Goal: Information Seeking & Learning: Learn about a topic

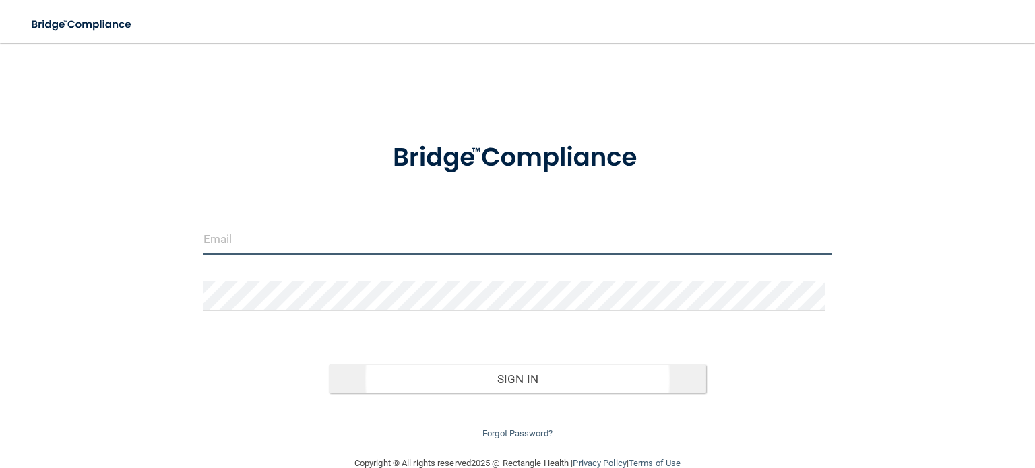
type input "[PERSON_NAME][EMAIL_ADDRESS][DOMAIN_NAME]"
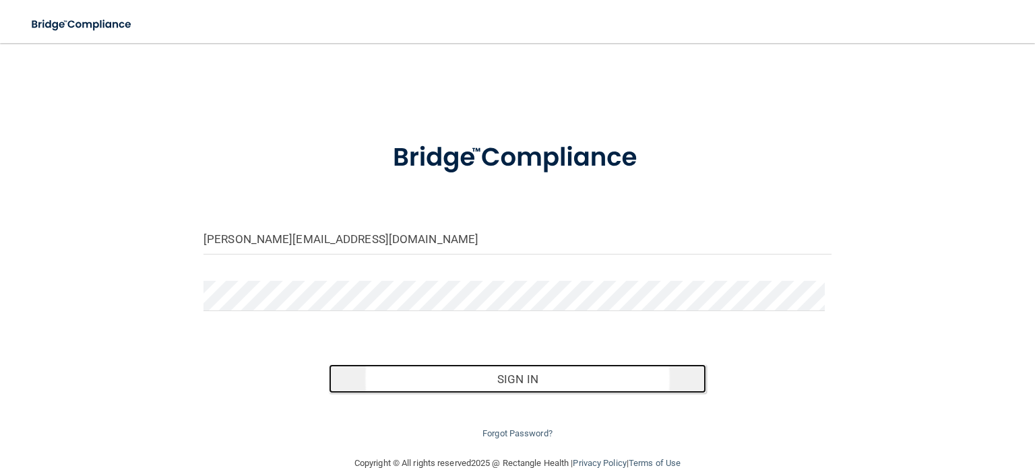
click at [502, 368] on button "Sign In" at bounding box center [517, 379] width 377 height 30
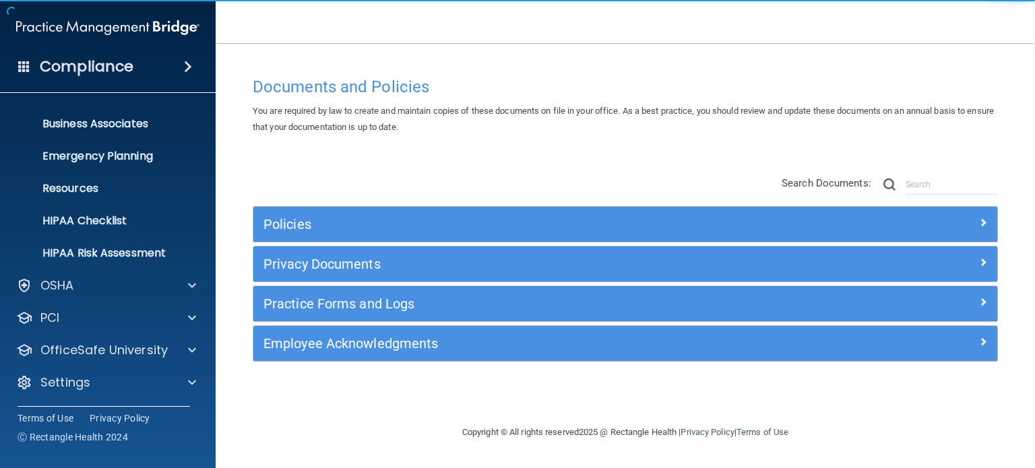
scroll to position [90, 0]
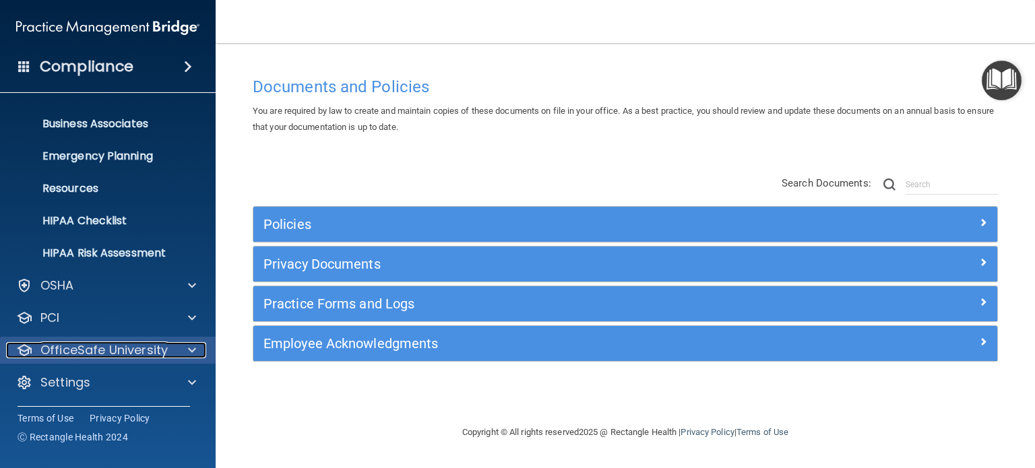
click at [94, 353] on p "OfficeSafe University" at bounding box center [103, 350] width 127 height 16
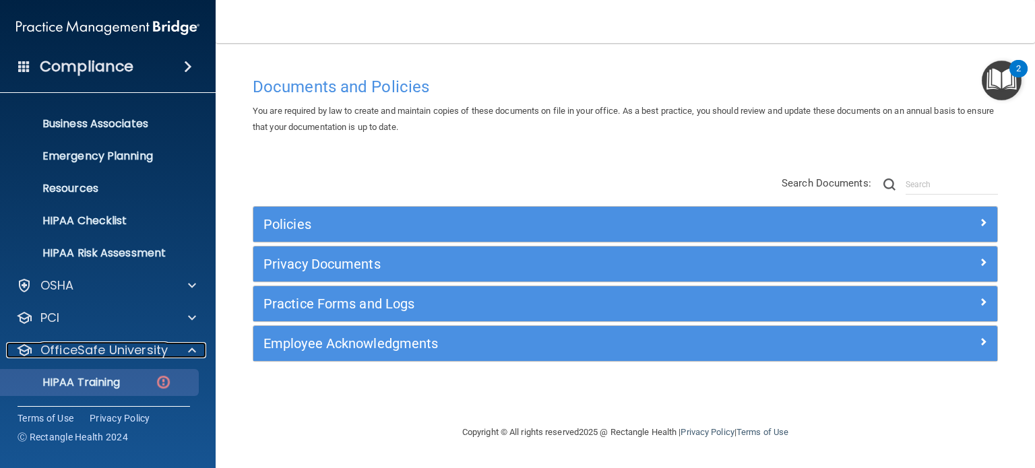
scroll to position [187, 0]
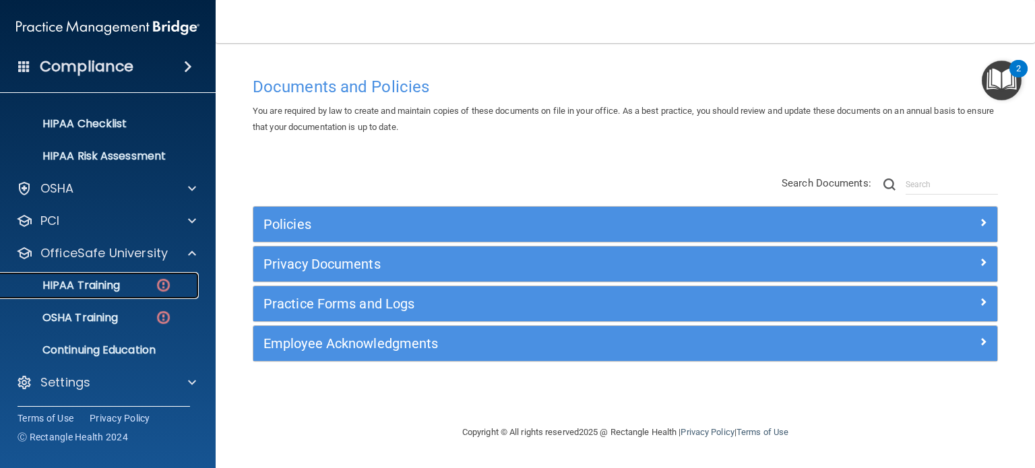
click at [106, 290] on p "HIPAA Training" at bounding box center [64, 285] width 111 height 13
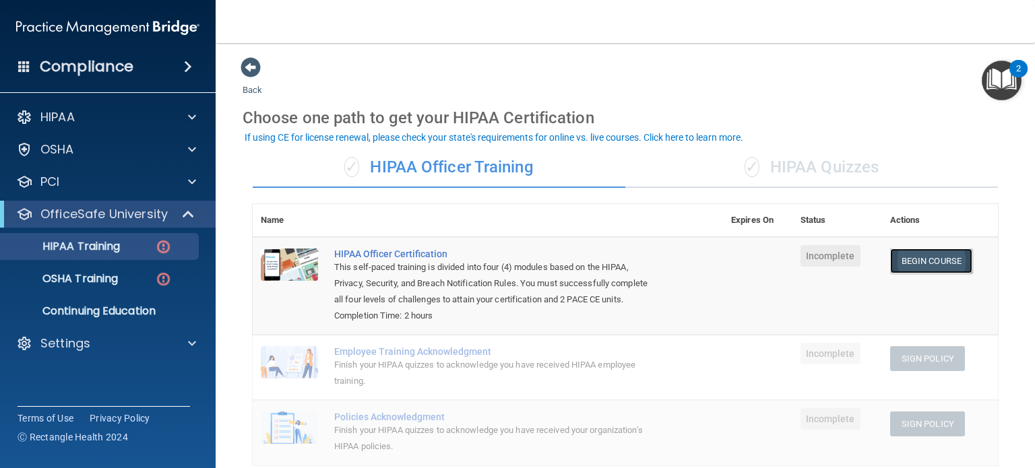
click at [927, 263] on link "Begin Course" at bounding box center [931, 261] width 82 height 25
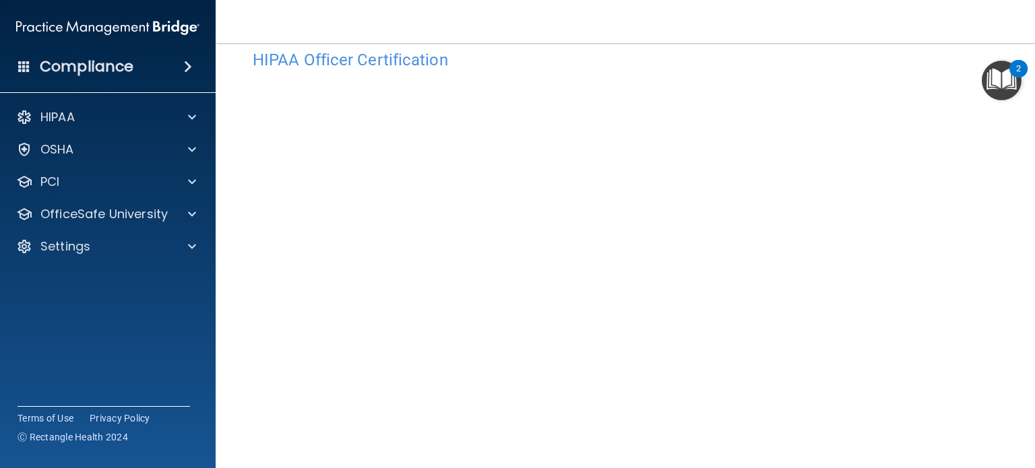
scroll to position [132, 0]
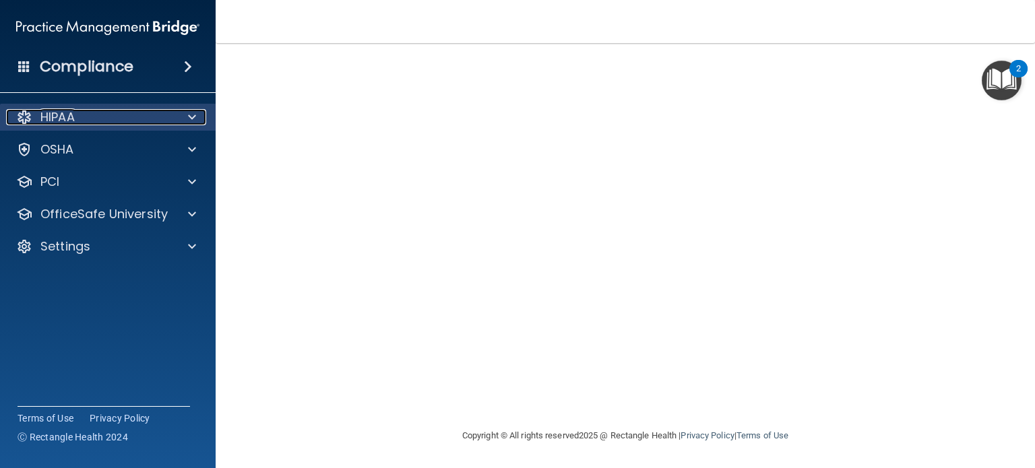
click at [110, 117] on div "HIPAA" at bounding box center [89, 117] width 167 height 16
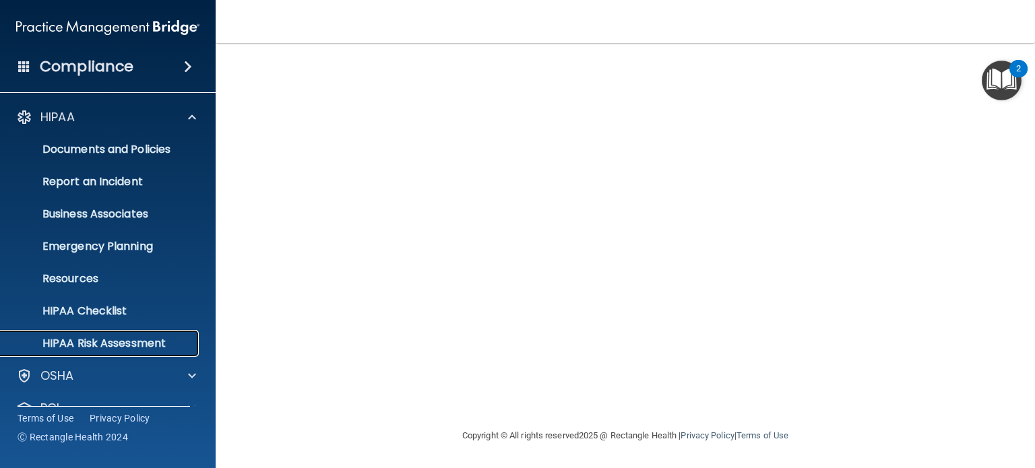
click at [108, 347] on p "HIPAA Risk Assessment" at bounding box center [101, 343] width 184 height 13
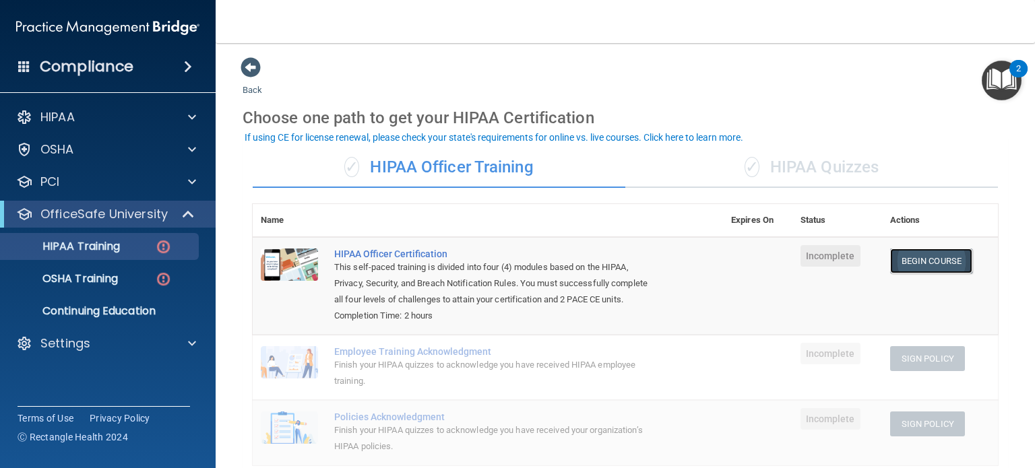
click at [921, 263] on link "Begin Course" at bounding box center [931, 261] width 82 height 25
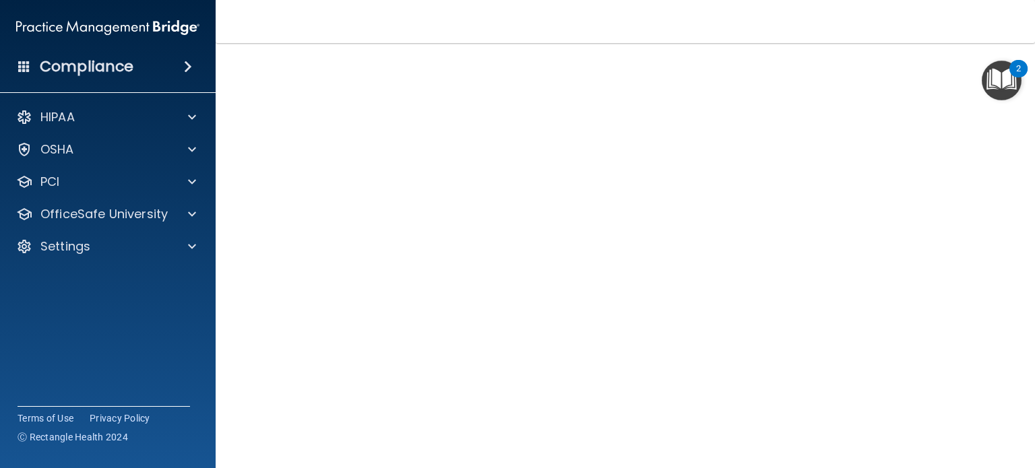
scroll to position [82, 0]
click at [173, 212] on div at bounding box center [190, 214] width 34 height 16
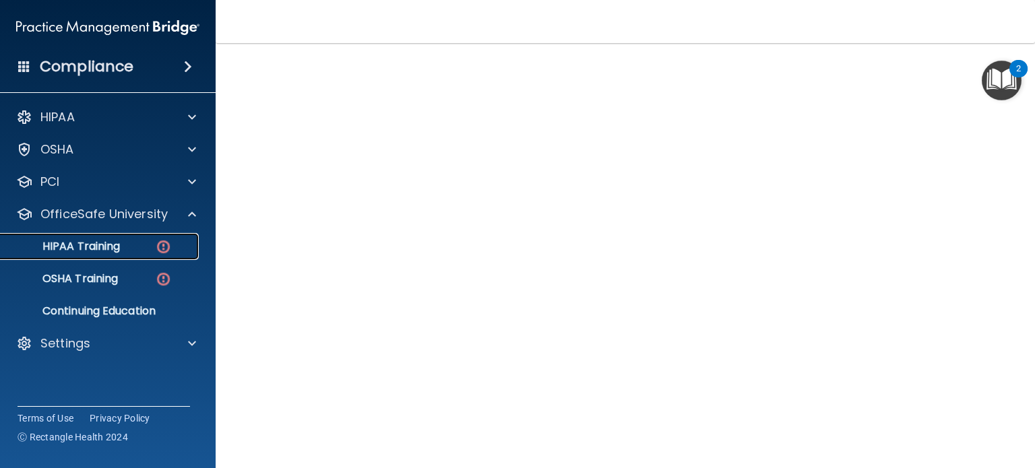
click at [139, 239] on link "HIPAA Training" at bounding box center [93, 246] width 212 height 27
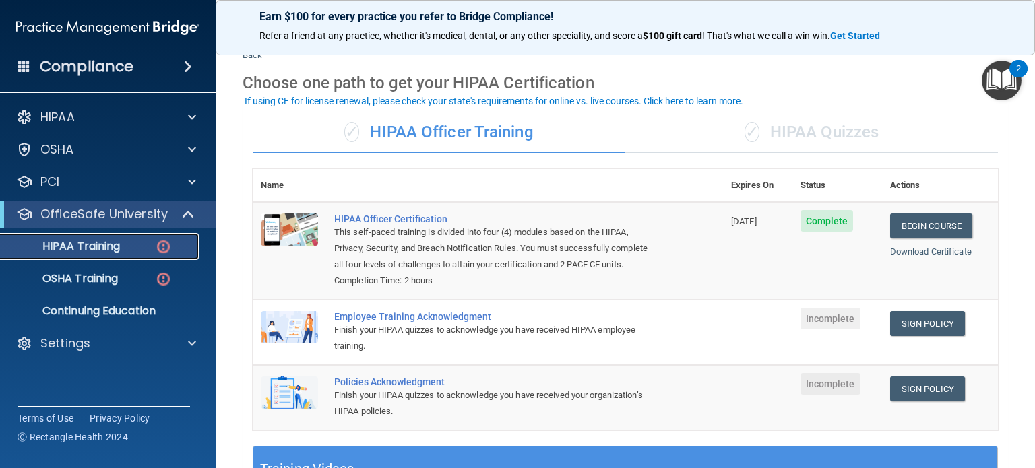
scroll to position [36, 0]
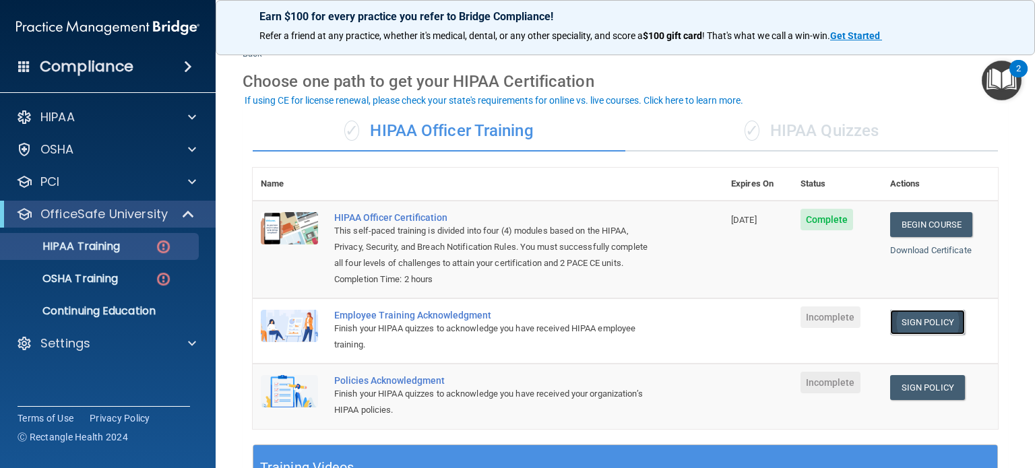
click at [903, 331] on link "Sign Policy" at bounding box center [927, 322] width 75 height 25
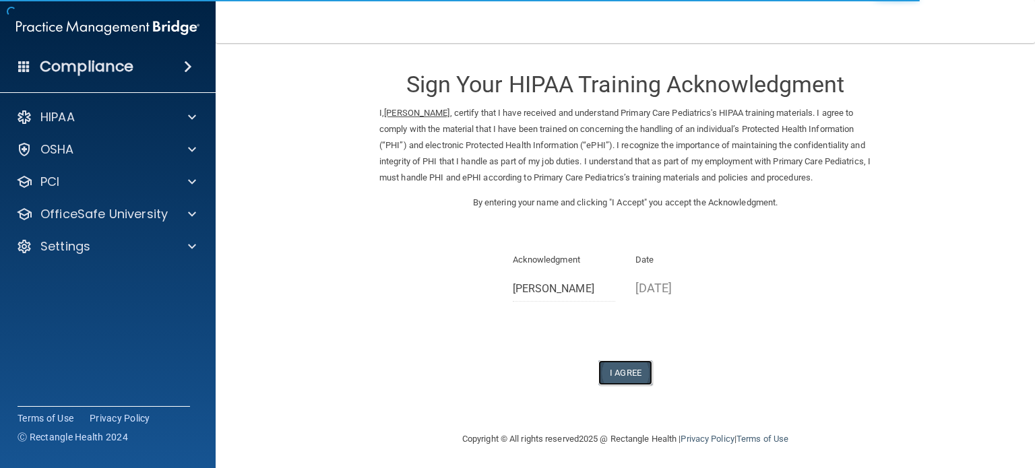
click at [623, 385] on button "I Agree" at bounding box center [625, 372] width 54 height 25
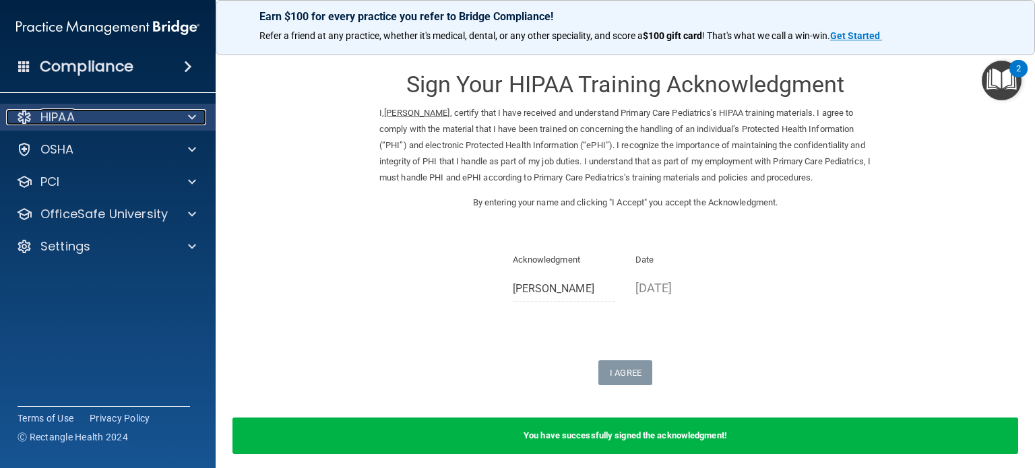
click at [55, 118] on p "HIPAA" at bounding box center [57, 117] width 34 height 16
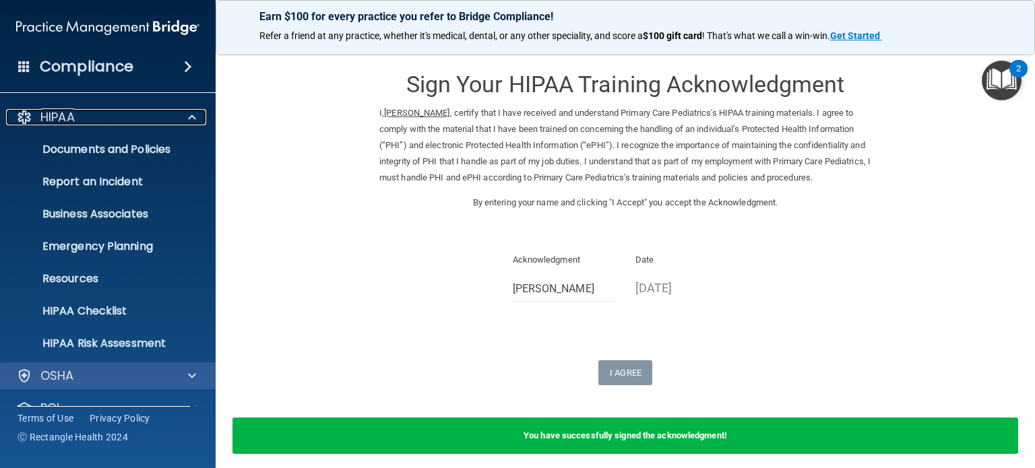
scroll to position [90, 0]
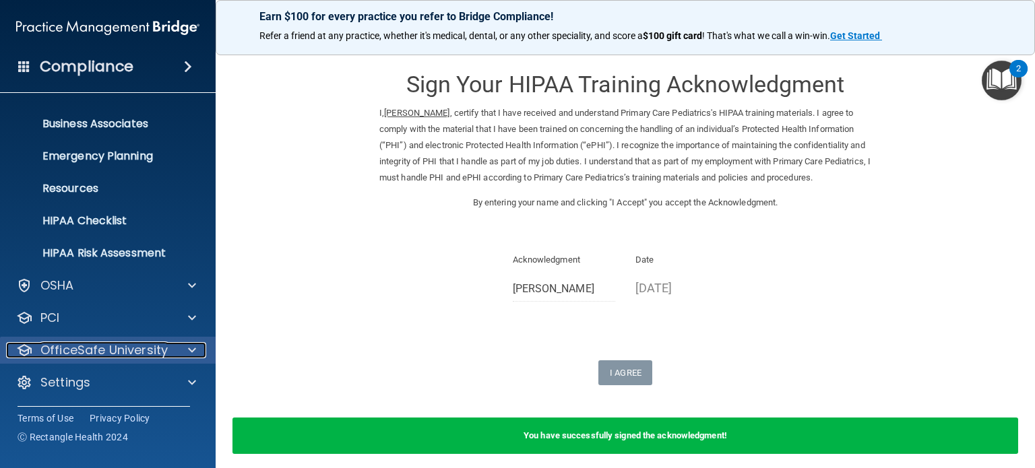
click at [77, 348] on p "OfficeSafe University" at bounding box center [103, 350] width 127 height 16
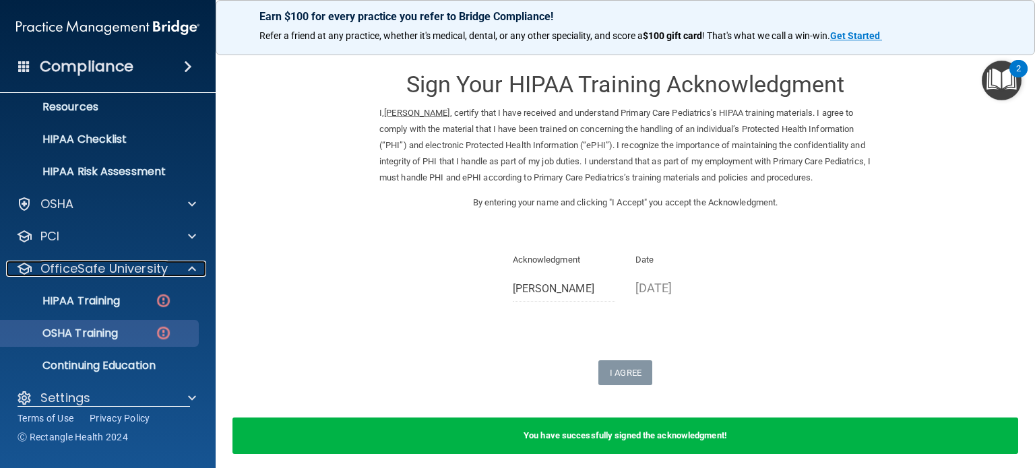
scroll to position [172, 0]
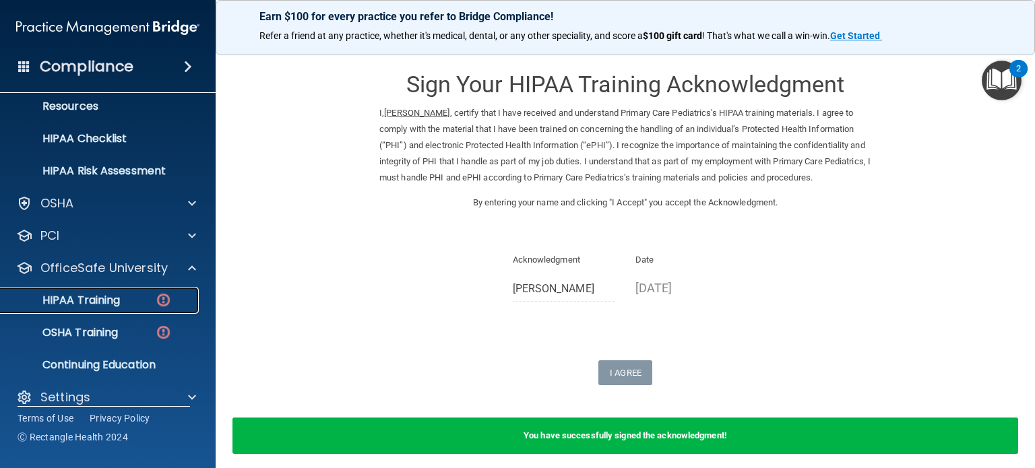
click at [99, 301] on p "HIPAA Training" at bounding box center [64, 300] width 111 height 13
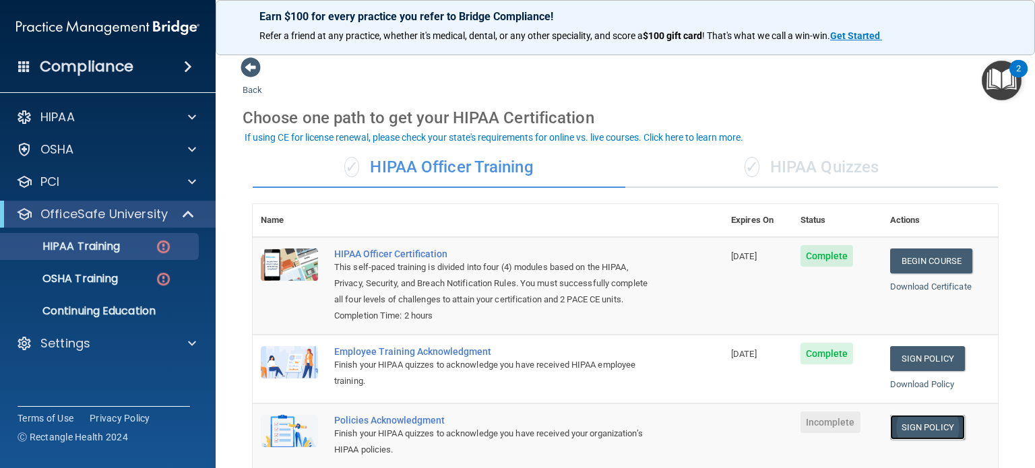
click at [910, 438] on link "Sign Policy" at bounding box center [927, 427] width 75 height 25
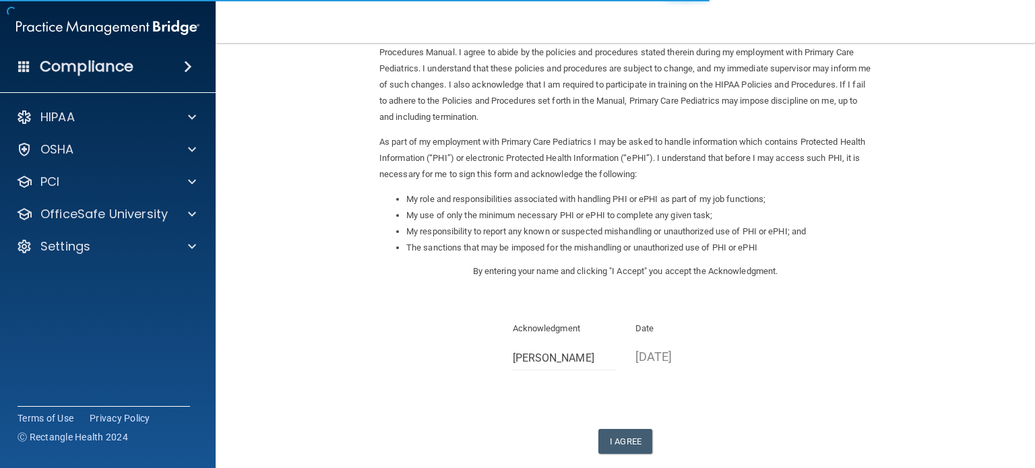
scroll to position [92, 0]
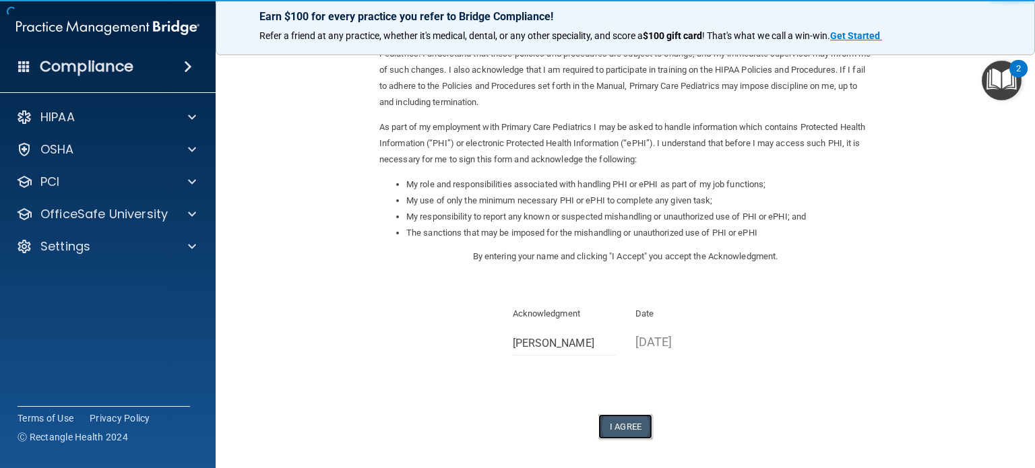
click at [616, 428] on button "I Agree" at bounding box center [625, 426] width 54 height 25
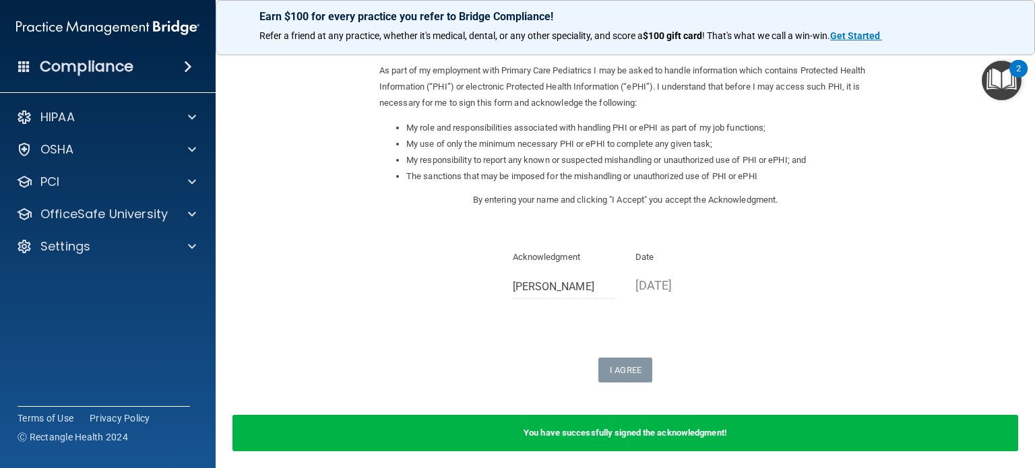
scroll to position [0, 0]
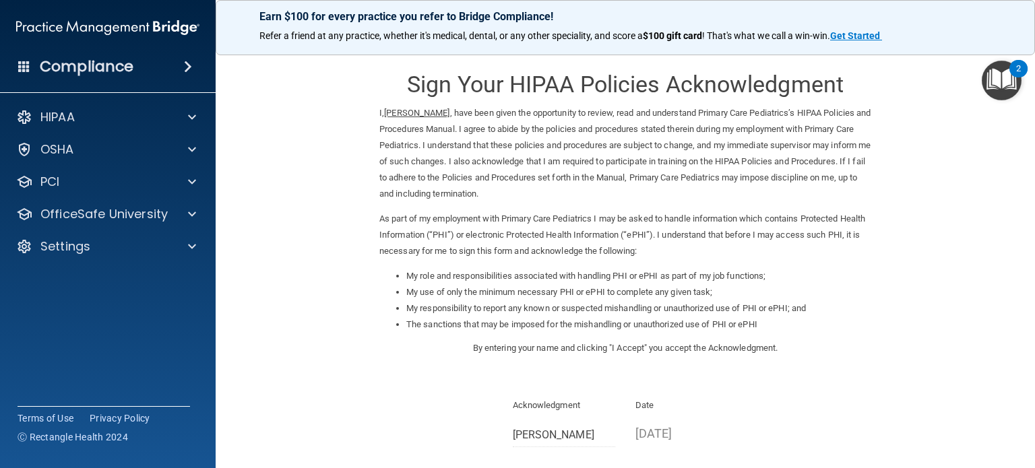
click at [1000, 88] on img "Open Resource Center, 2 new notifications" at bounding box center [1001, 81] width 40 height 40
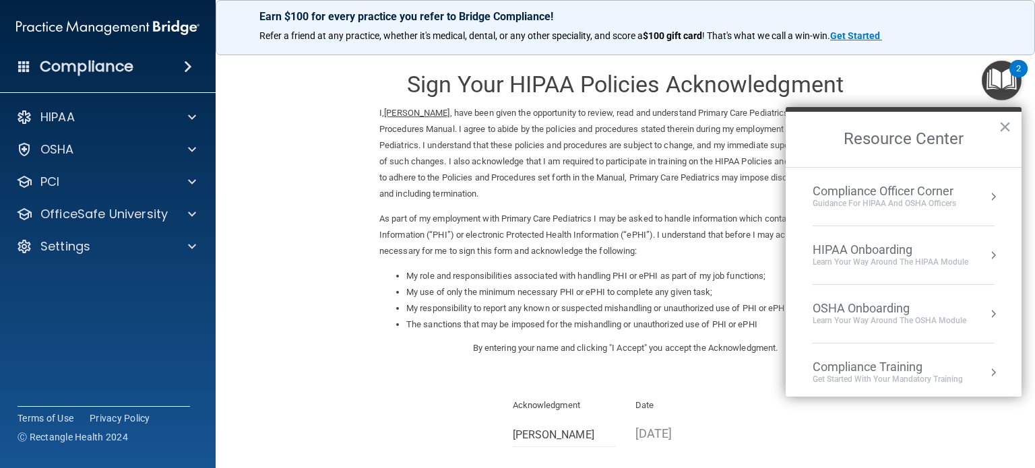
click at [919, 196] on div "Compliance Officer Corner" at bounding box center [883, 191] width 143 height 15
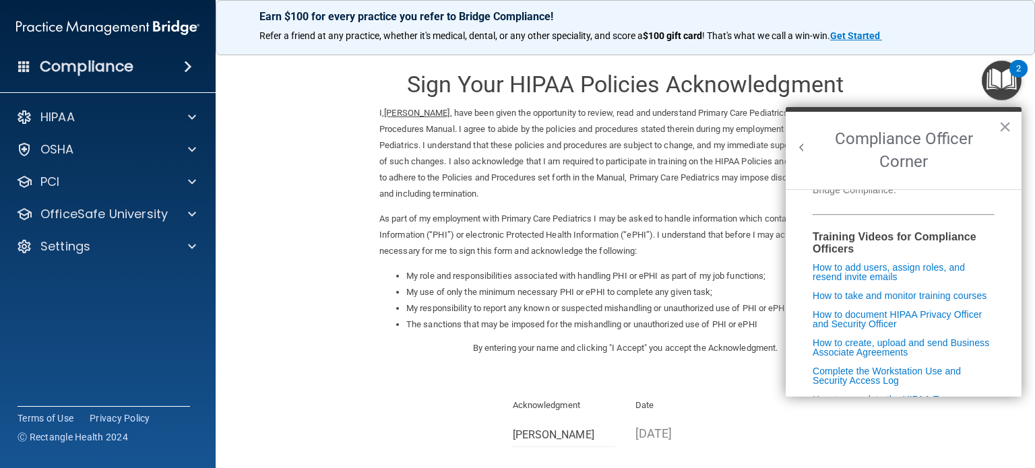
scroll to position [343, 0]
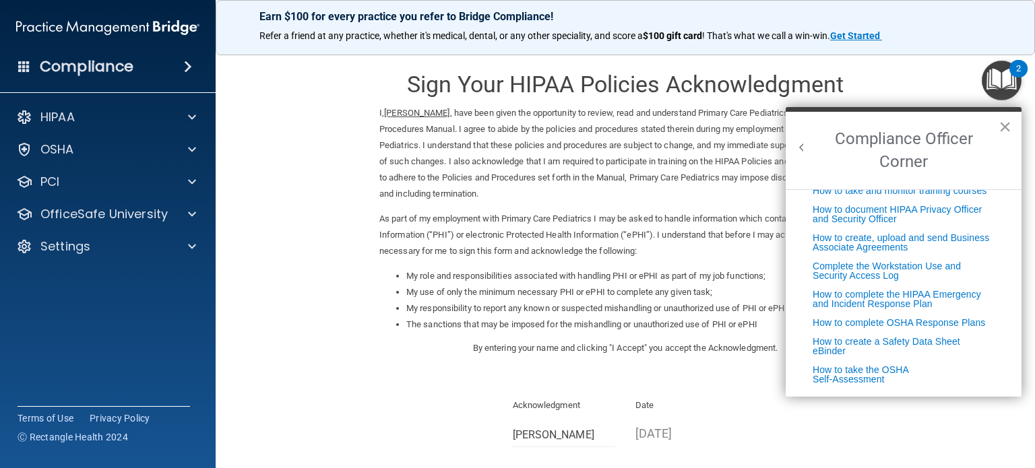
click at [1005, 125] on button "×" at bounding box center [1004, 127] width 13 height 22
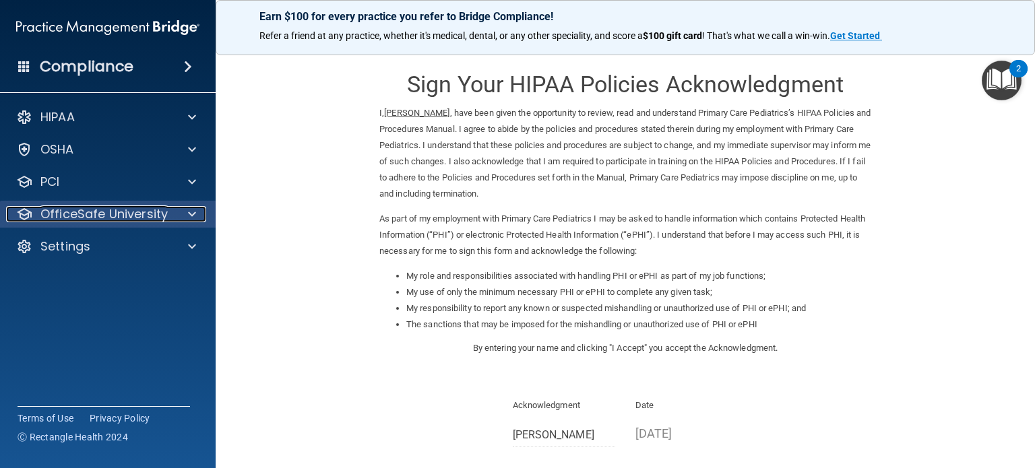
click at [143, 207] on p "OfficeSafe University" at bounding box center [103, 214] width 127 height 16
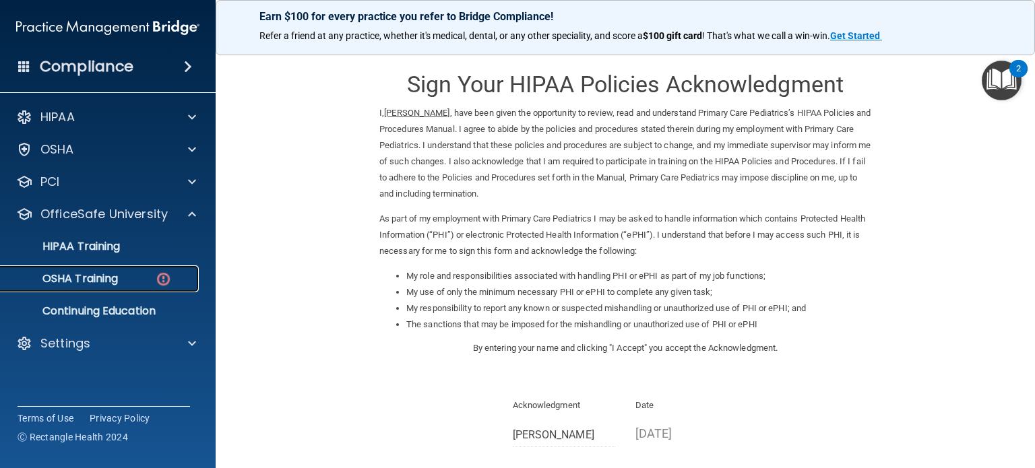
click at [95, 280] on p "OSHA Training" at bounding box center [63, 278] width 109 height 13
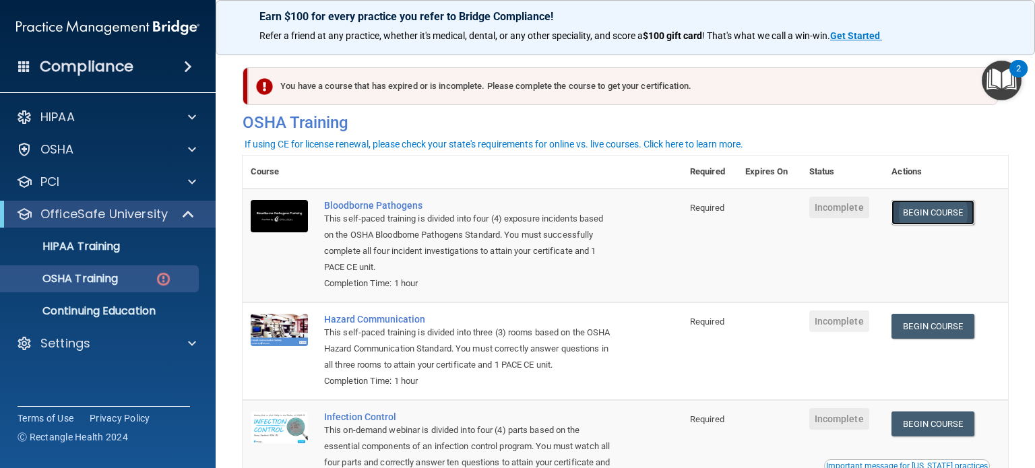
click at [911, 214] on link "Begin Course" at bounding box center [932, 212] width 82 height 25
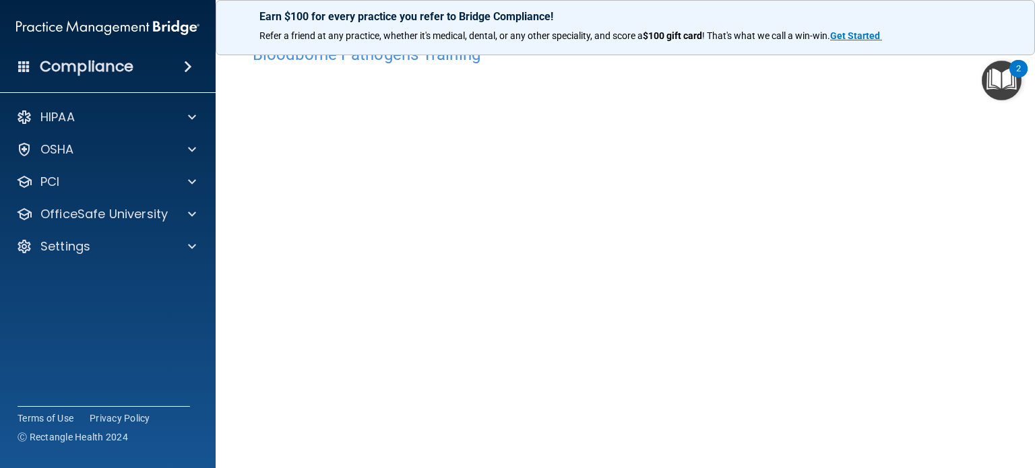
scroll to position [43, 0]
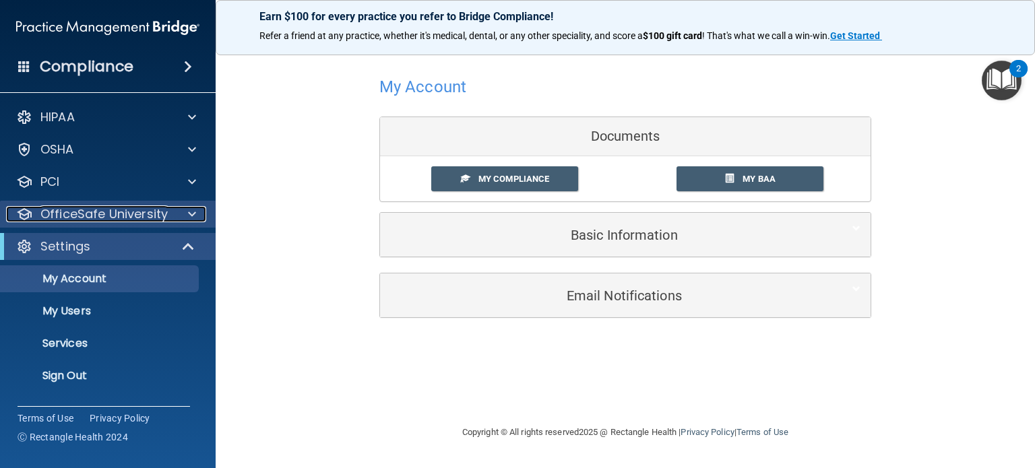
click at [113, 219] on p "OfficeSafe University" at bounding box center [103, 214] width 127 height 16
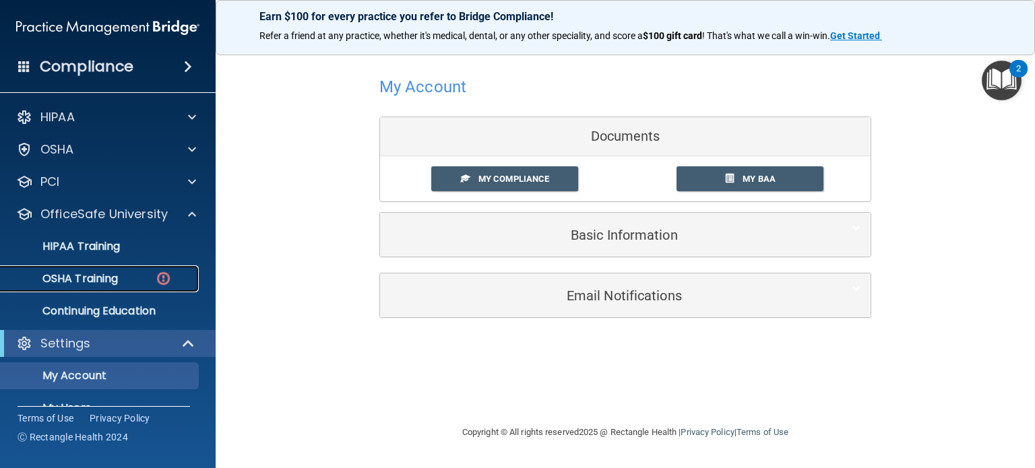
click at [139, 275] on div "OSHA Training" at bounding box center [101, 278] width 184 height 13
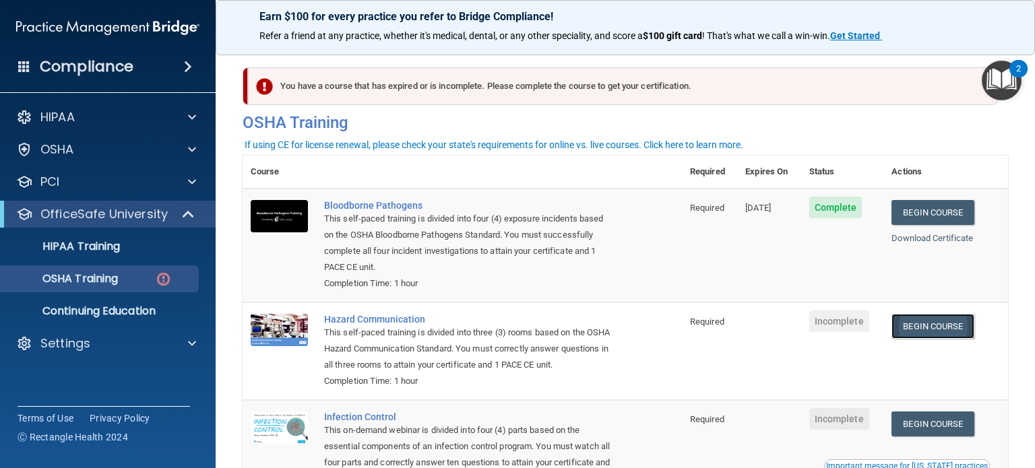
click at [924, 328] on link "Begin Course" at bounding box center [932, 326] width 82 height 25
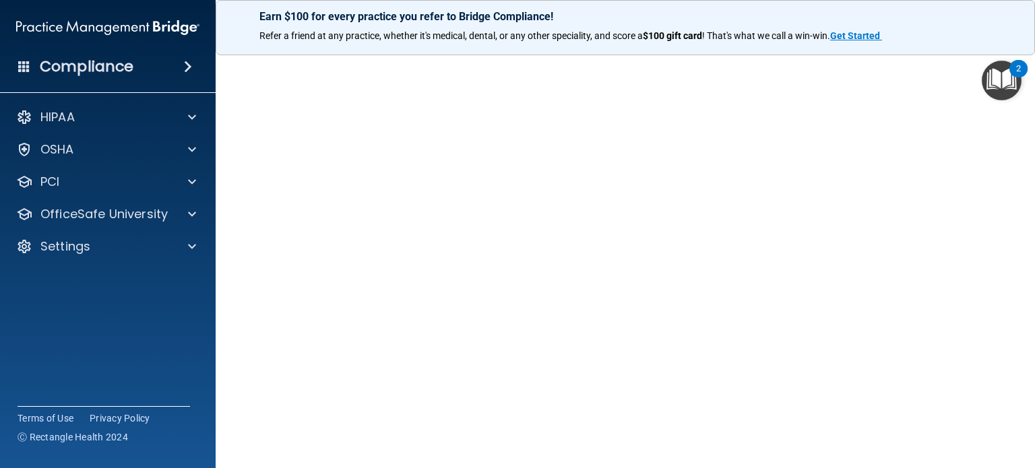
scroll to position [38, 0]
click at [178, 211] on div at bounding box center [190, 214] width 34 height 16
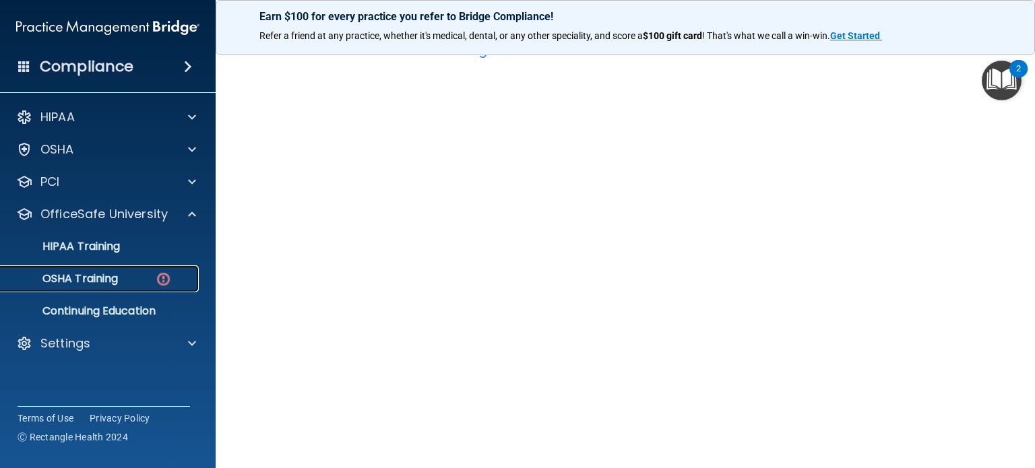
click at [129, 273] on div "OSHA Training" at bounding box center [101, 278] width 184 height 13
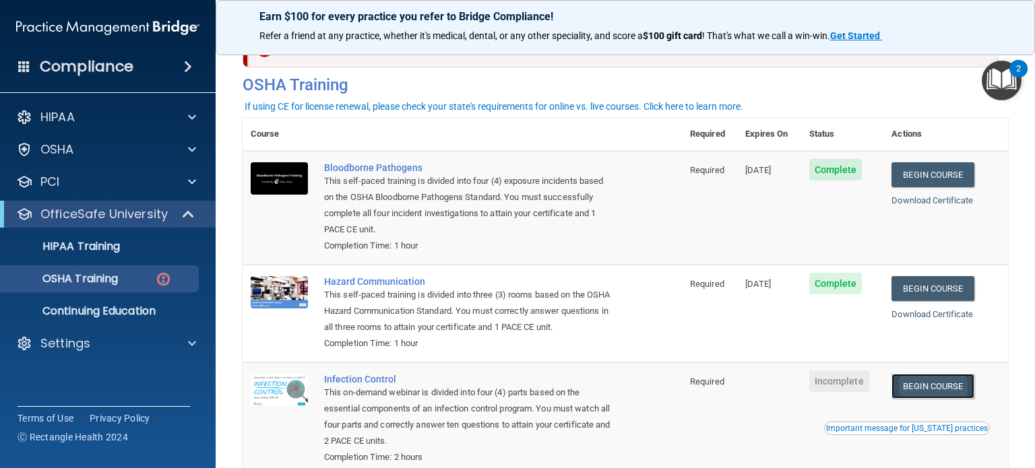
click at [932, 399] on link "Begin Course" at bounding box center [932, 386] width 82 height 25
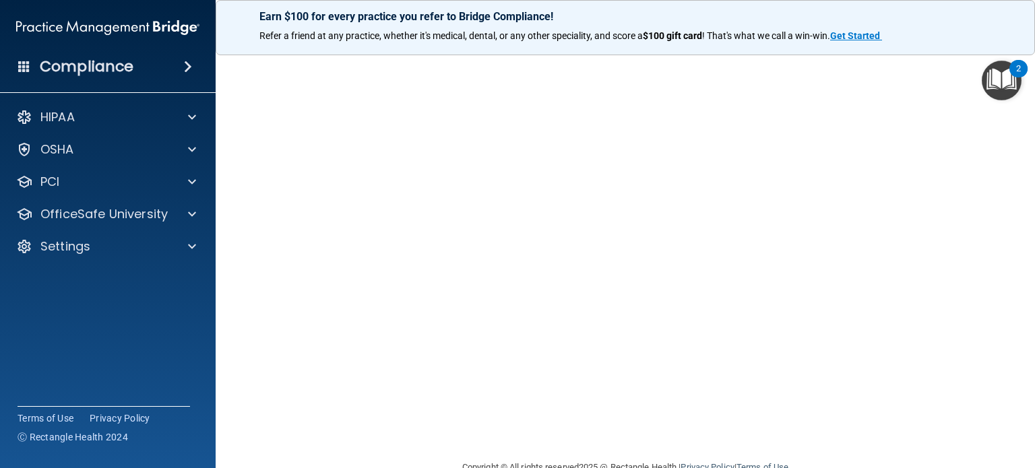
scroll to position [75, 0]
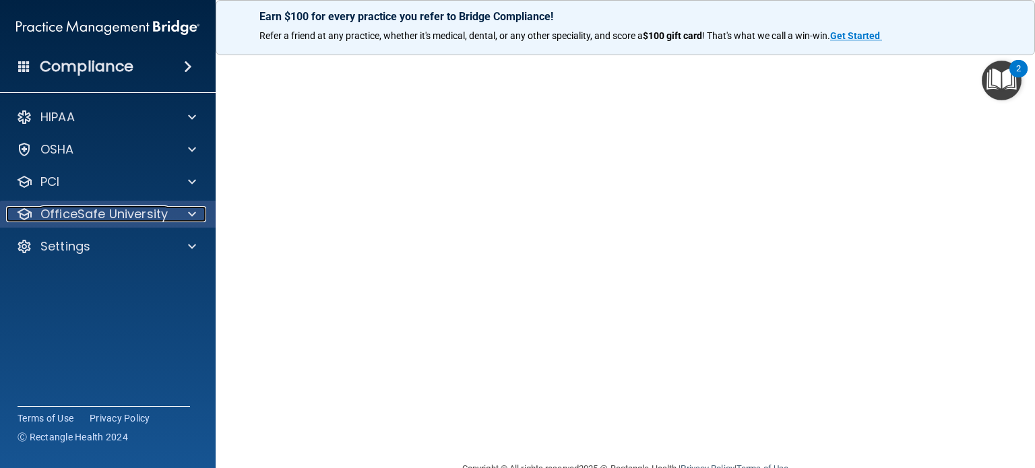
click at [182, 218] on div at bounding box center [190, 214] width 34 height 16
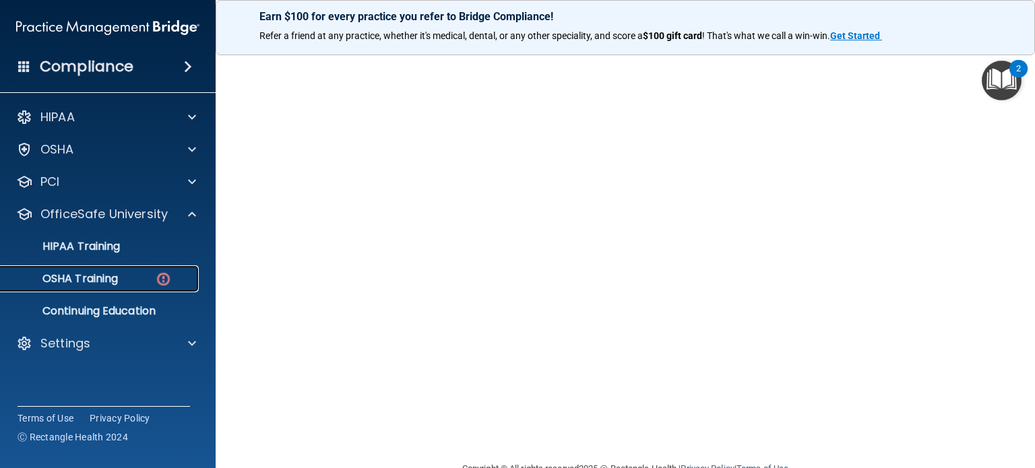
click at [122, 285] on div "OSHA Training" at bounding box center [101, 278] width 184 height 13
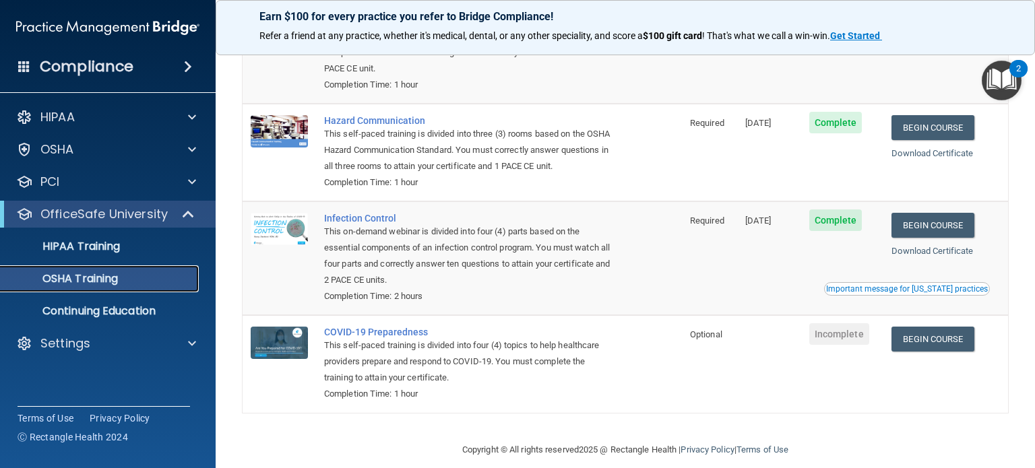
scroll to position [193, 0]
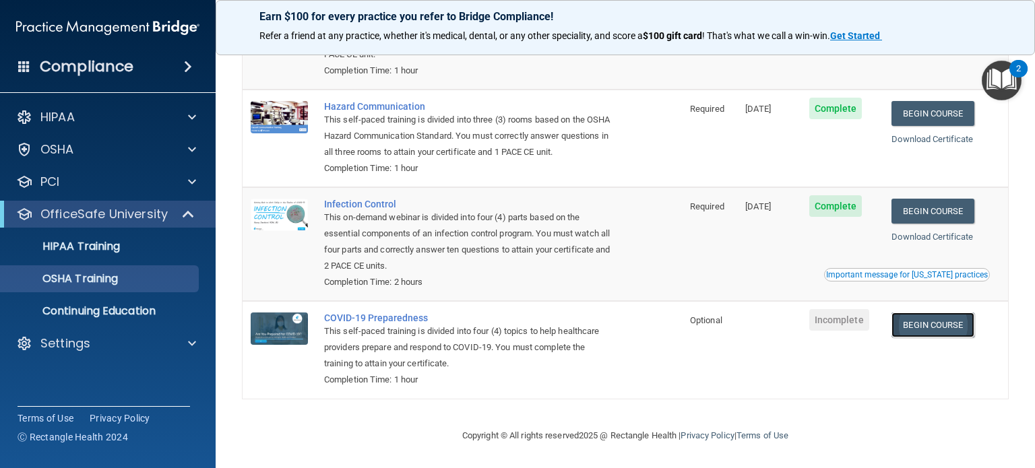
click at [937, 327] on link "Begin Course" at bounding box center [932, 325] width 82 height 25
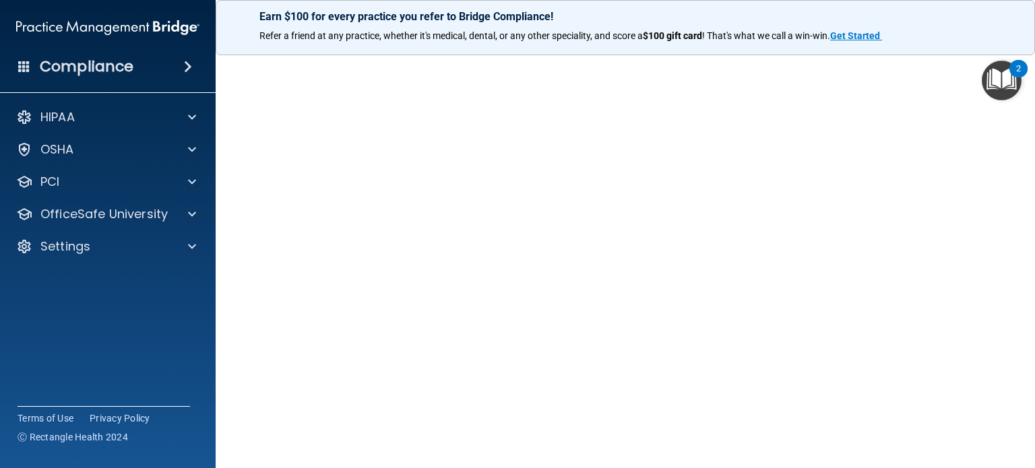
scroll to position [52, 0]
click at [182, 214] on div at bounding box center [190, 214] width 34 height 16
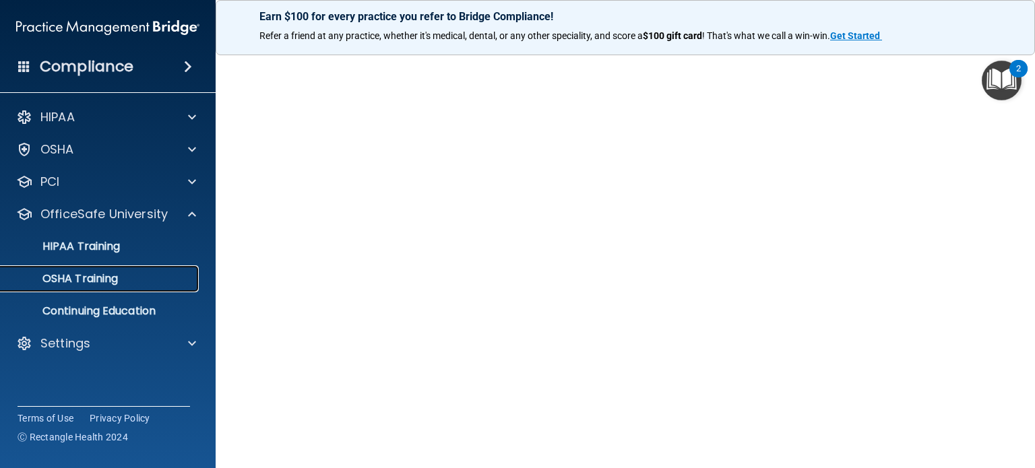
click at [106, 283] on p "OSHA Training" at bounding box center [63, 278] width 109 height 13
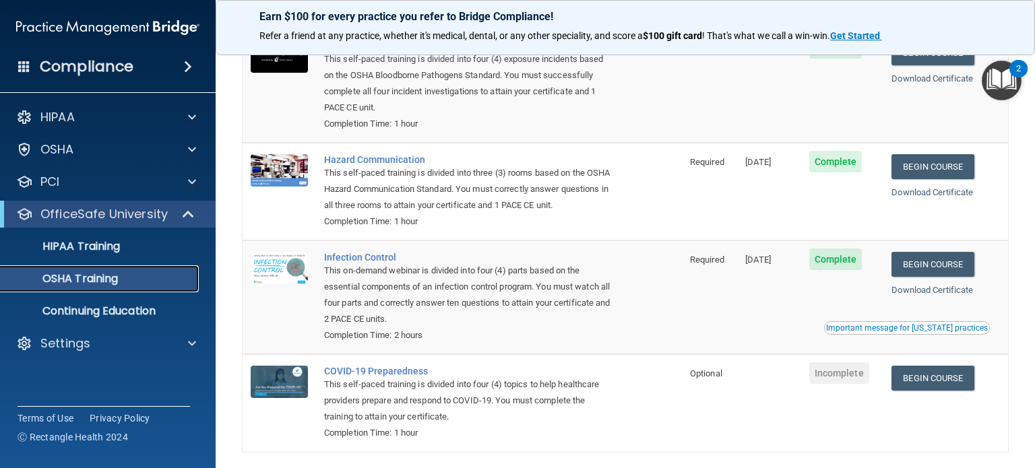
scroll to position [111, 0]
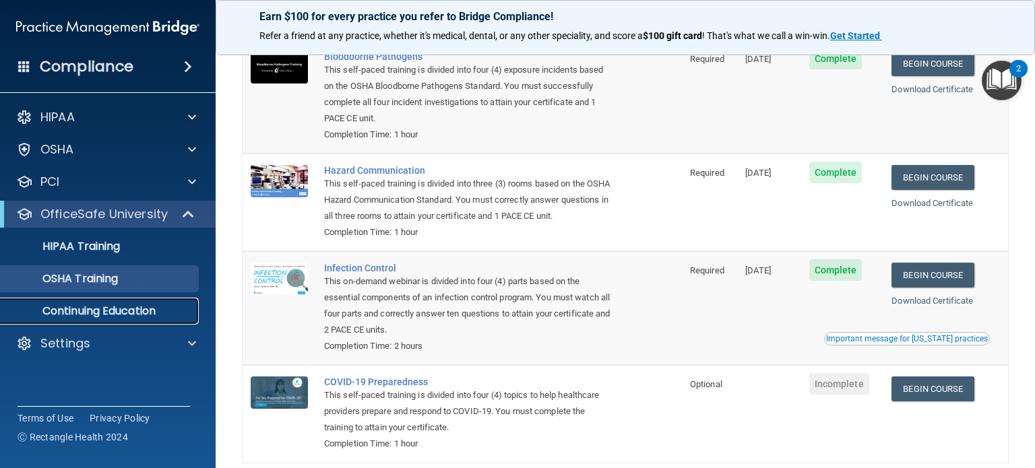
click at [119, 312] on p "Continuing Education" at bounding box center [101, 310] width 184 height 13
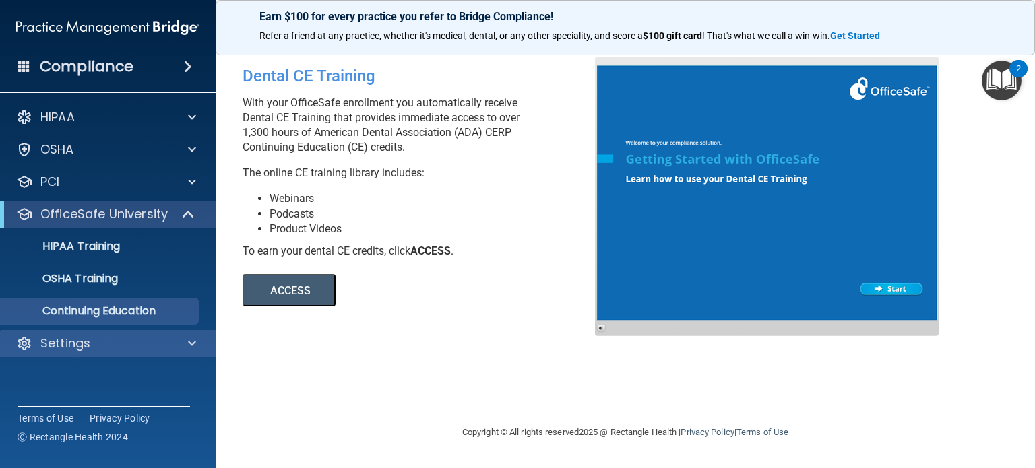
click at [115, 352] on div "Settings" at bounding box center [108, 343] width 216 height 27
click at [192, 347] on span at bounding box center [192, 343] width 8 height 16
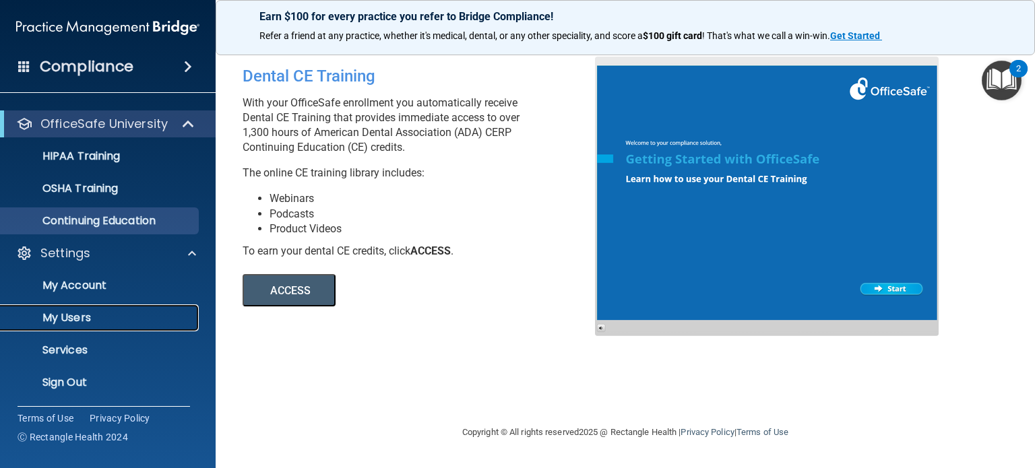
click at [80, 317] on p "My Users" at bounding box center [101, 317] width 184 height 13
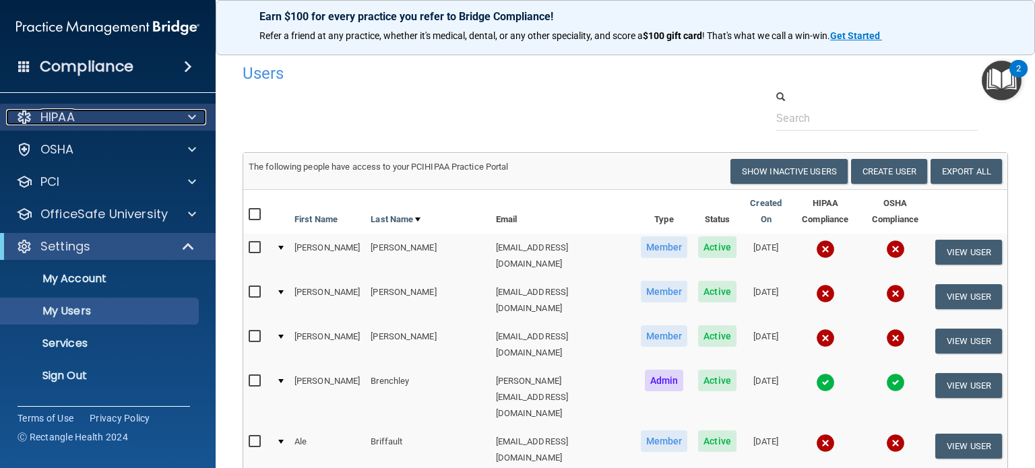
click at [189, 114] on span at bounding box center [192, 117] width 8 height 16
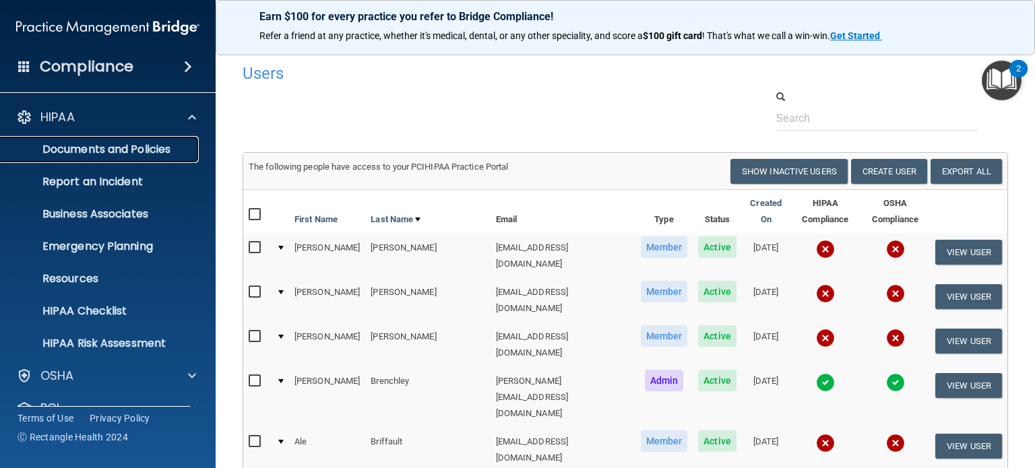
click at [151, 148] on p "Documents and Policies" at bounding box center [101, 149] width 184 height 13
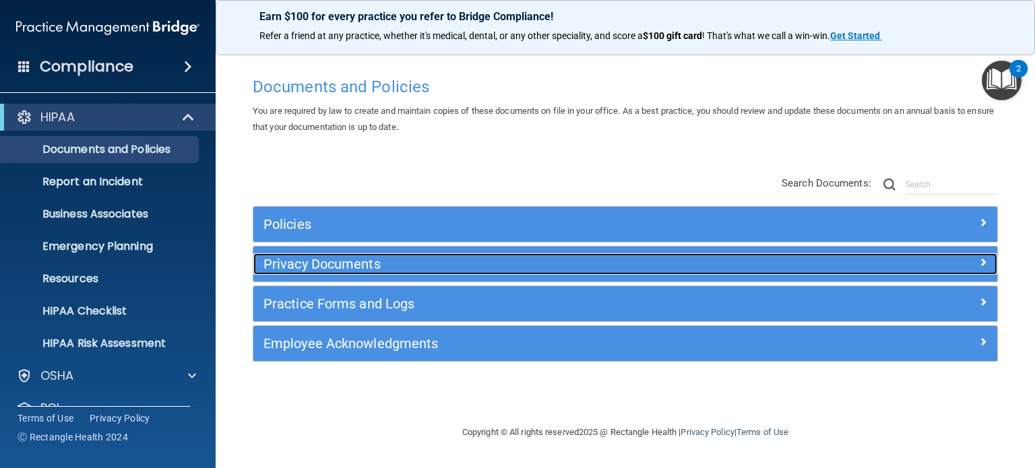
click at [338, 261] on h5 "Privacy Documents" at bounding box center [531, 264] width 537 height 15
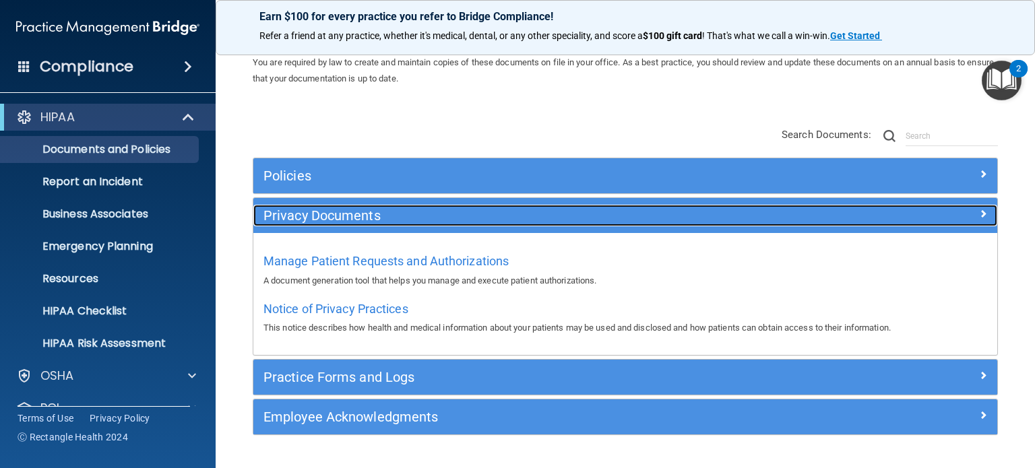
scroll to position [84, 0]
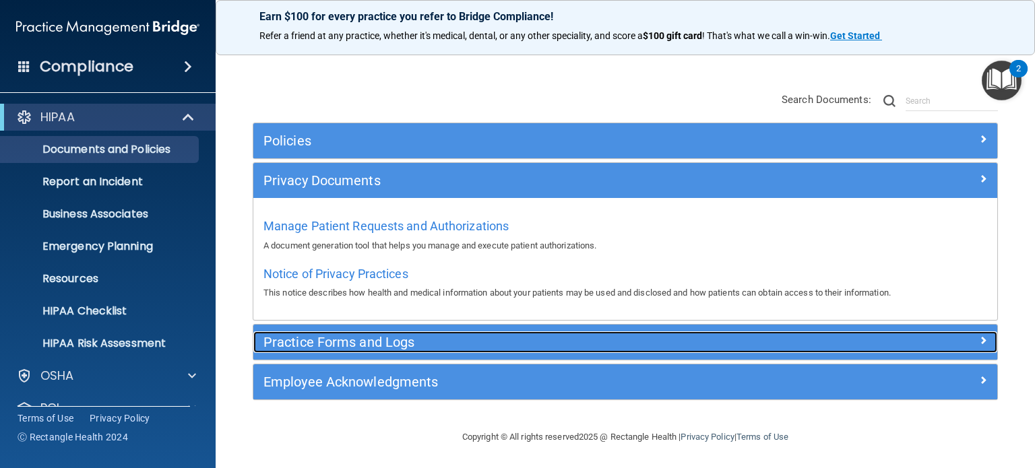
click at [360, 337] on h5 "Practice Forms and Logs" at bounding box center [531, 342] width 537 height 15
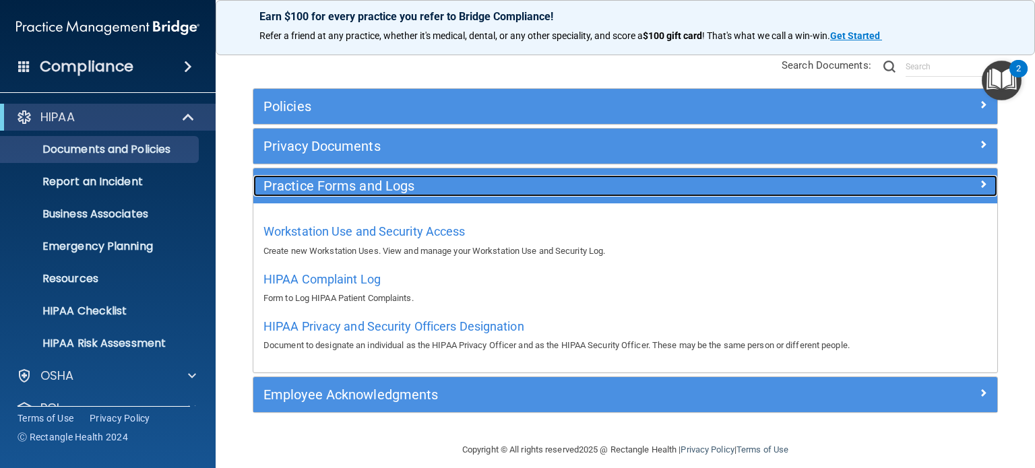
scroll to position [119, 0]
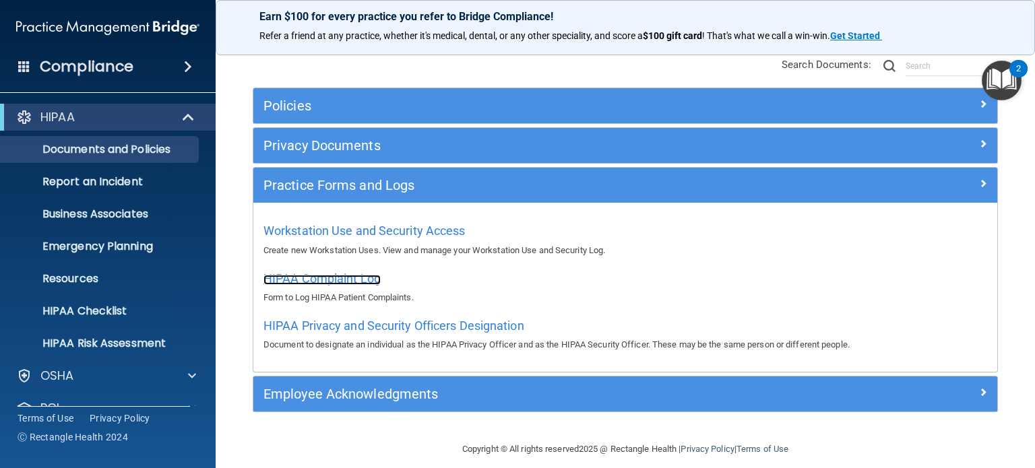
click at [349, 280] on span "HIPAA Complaint Log" at bounding box center [321, 278] width 117 height 14
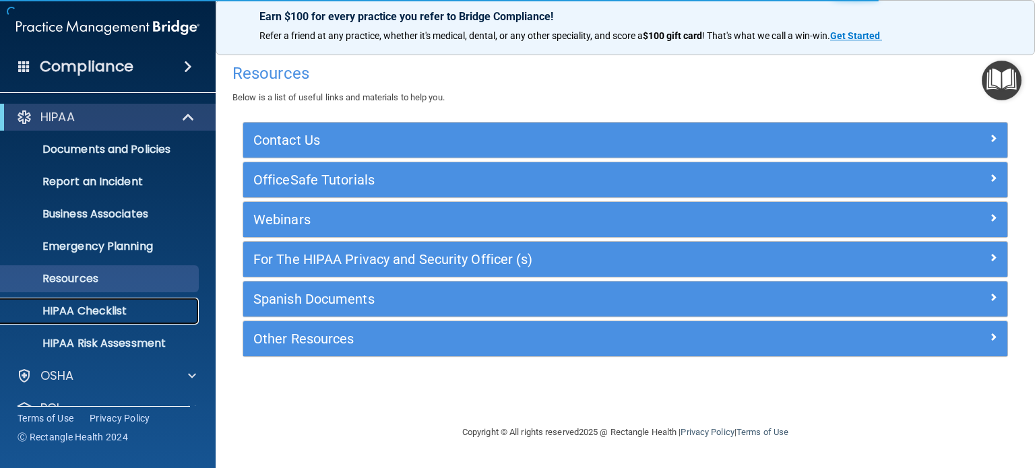
click at [84, 315] on p "HIPAA Checklist" at bounding box center [101, 310] width 184 height 13
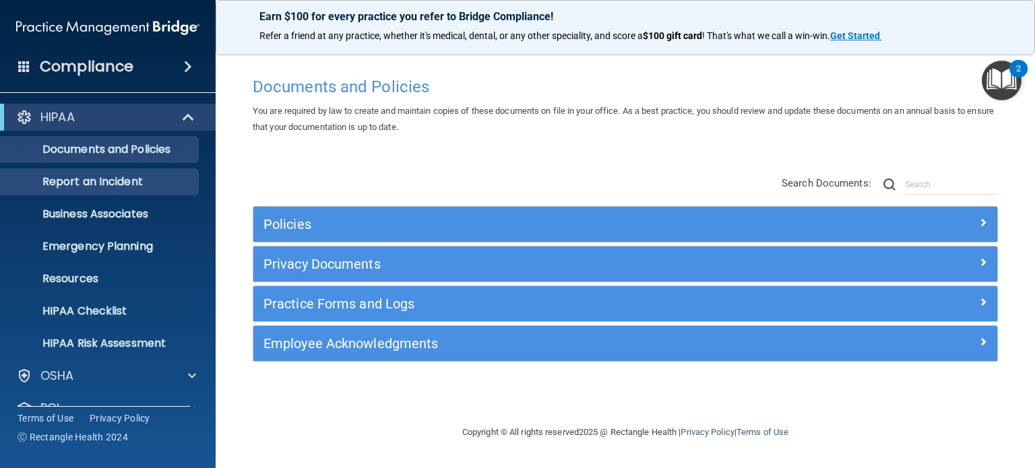
scroll to position [90, 0]
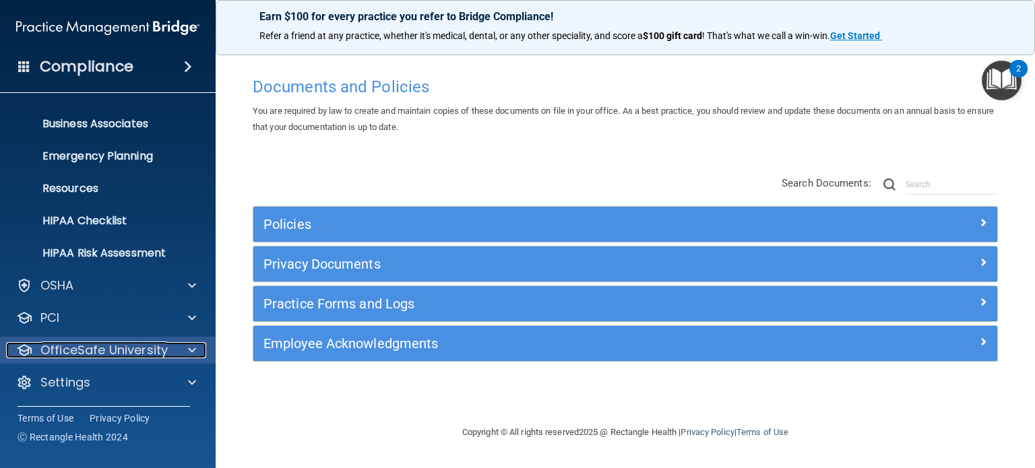
click at [172, 348] on div "OfficeSafe University" at bounding box center [89, 350] width 167 height 16
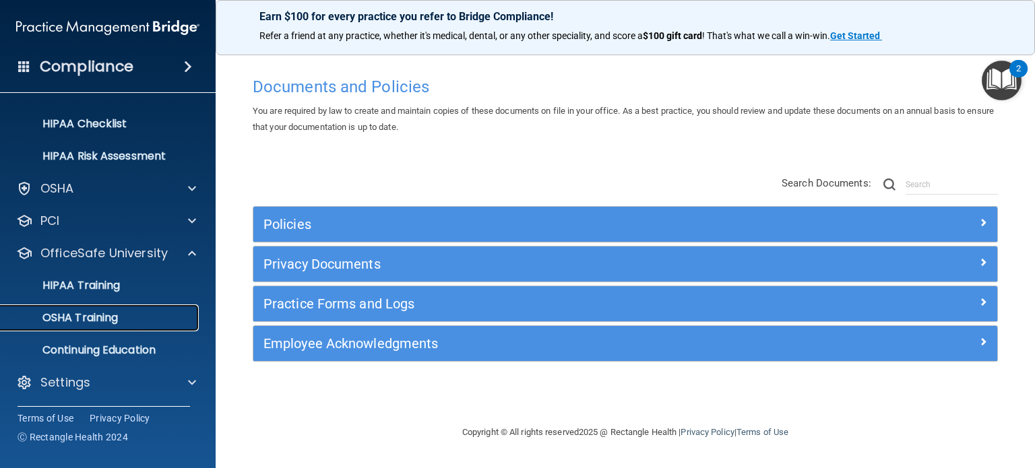
click at [102, 320] on p "OSHA Training" at bounding box center [63, 317] width 109 height 13
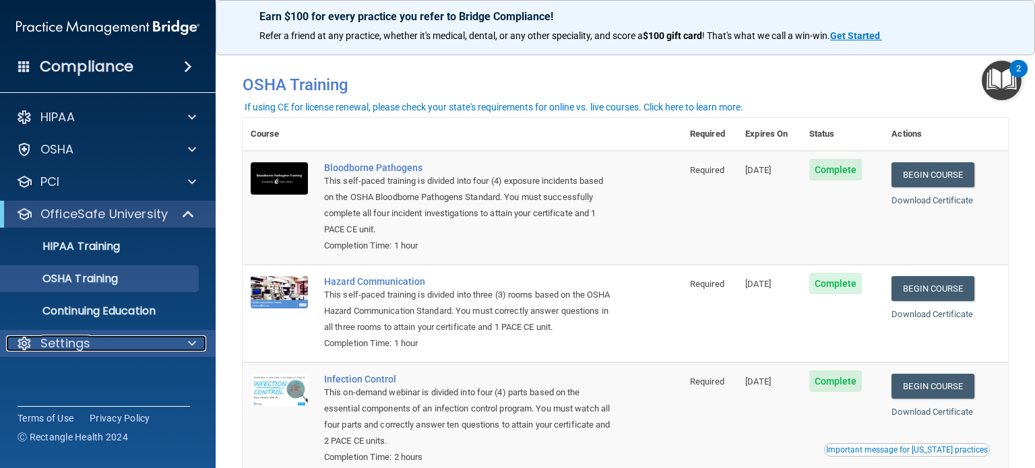
click at [103, 349] on div "Settings" at bounding box center [89, 343] width 167 height 16
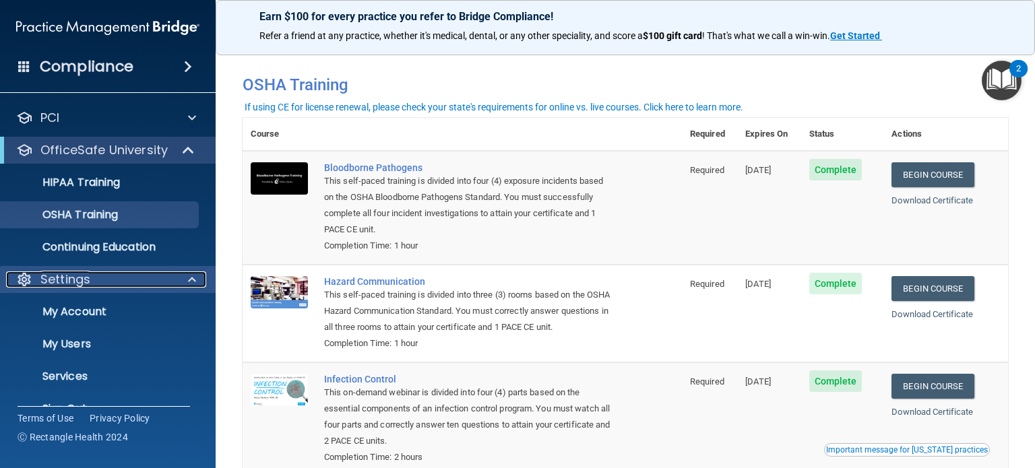
scroll to position [90, 0]
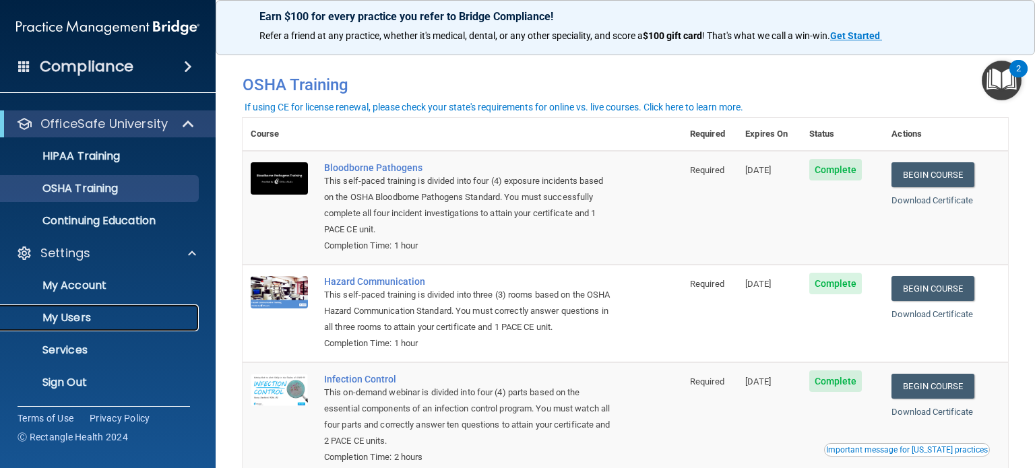
click at [89, 318] on p "My Users" at bounding box center [101, 317] width 184 height 13
